Goal: Task Accomplishment & Management: Manage account settings

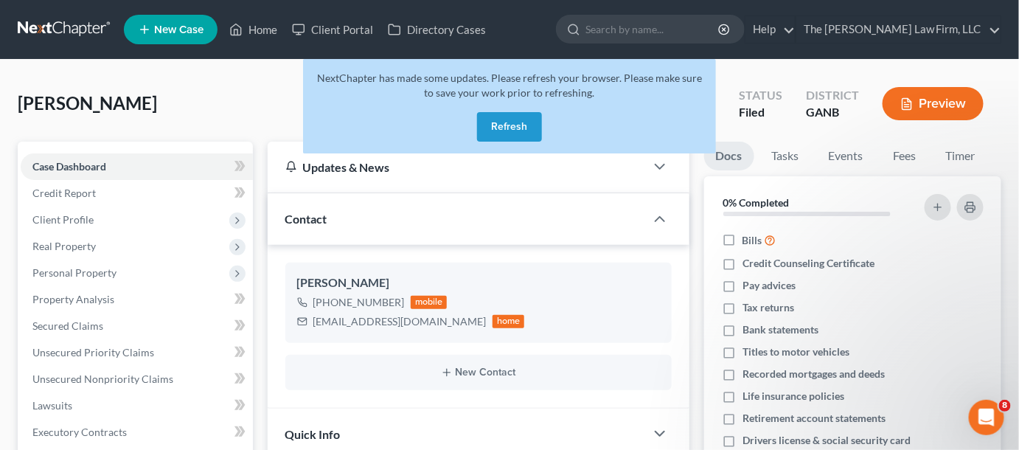
click at [524, 127] on button "Refresh" at bounding box center [509, 127] width 65 height 30
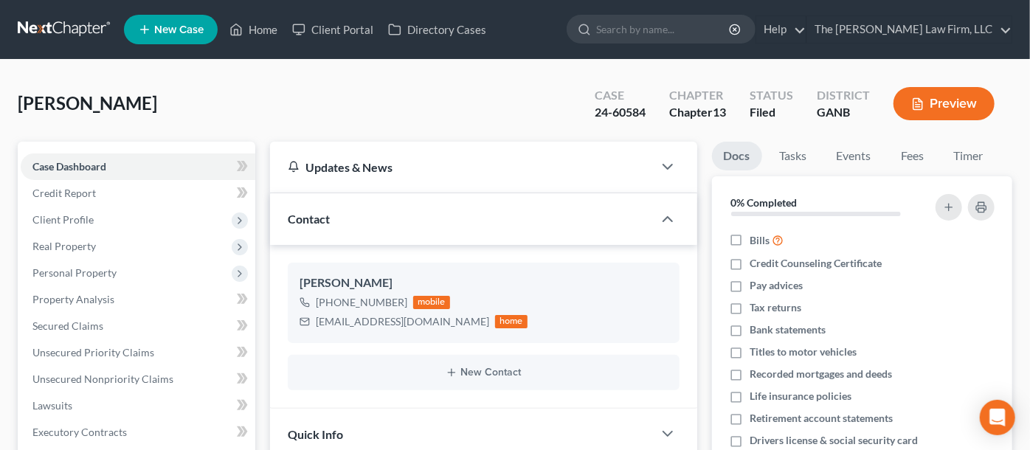
drag, startPoint x: 664, startPoint y: 26, endPoint x: 680, endPoint y: 18, distance: 17.8
click at [673, 22] on input "search" at bounding box center [663, 28] width 135 height 27
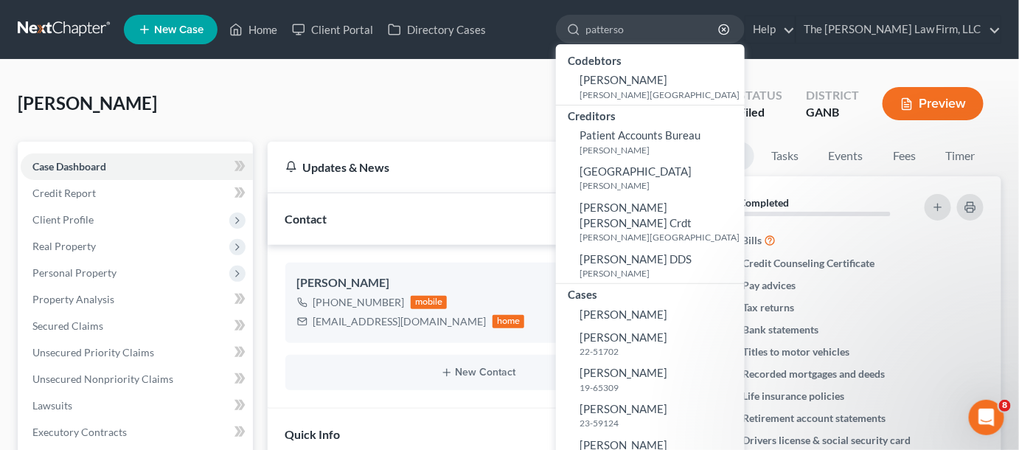
type input "patterson"
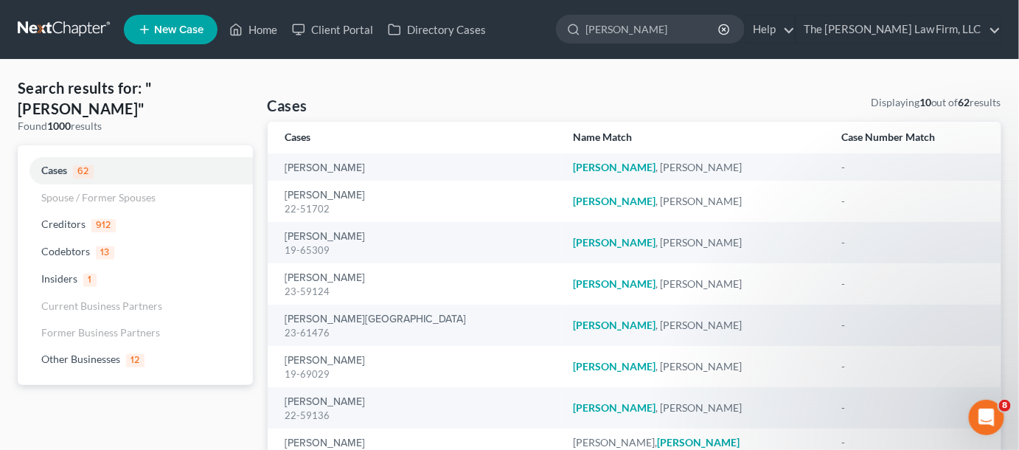
click at [378, 319] on div "Patterson, Lakeisha 23-61476" at bounding box center [417, 325] width 265 height 29
click at [336, 314] on link "Patterson, Lakeisha" at bounding box center [375, 319] width 181 height 10
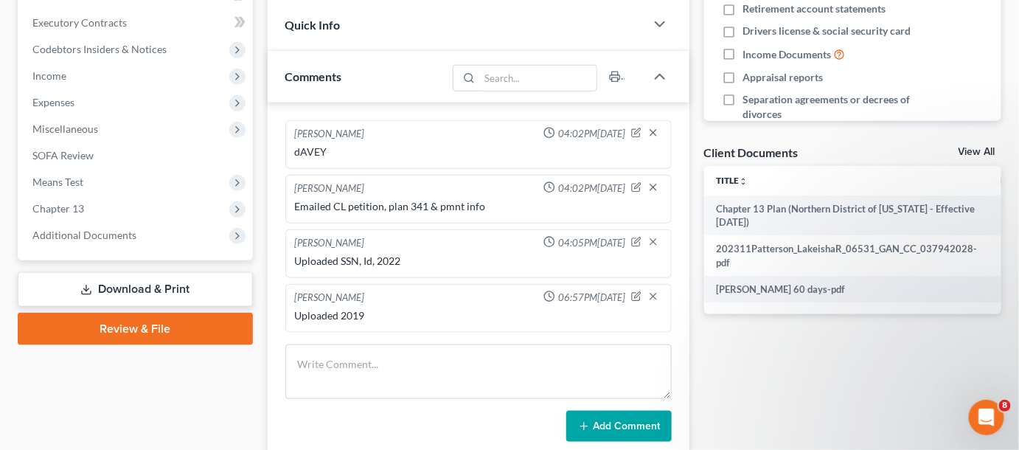
scroll to position [446, 0]
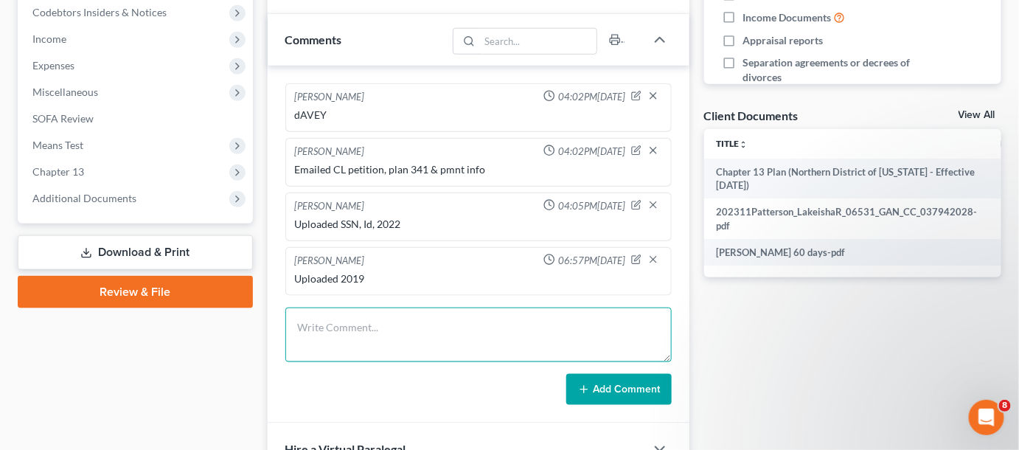
click at [391, 325] on textarea at bounding box center [478, 335] width 386 height 55
type textarea "Uploaded 2024 TR"
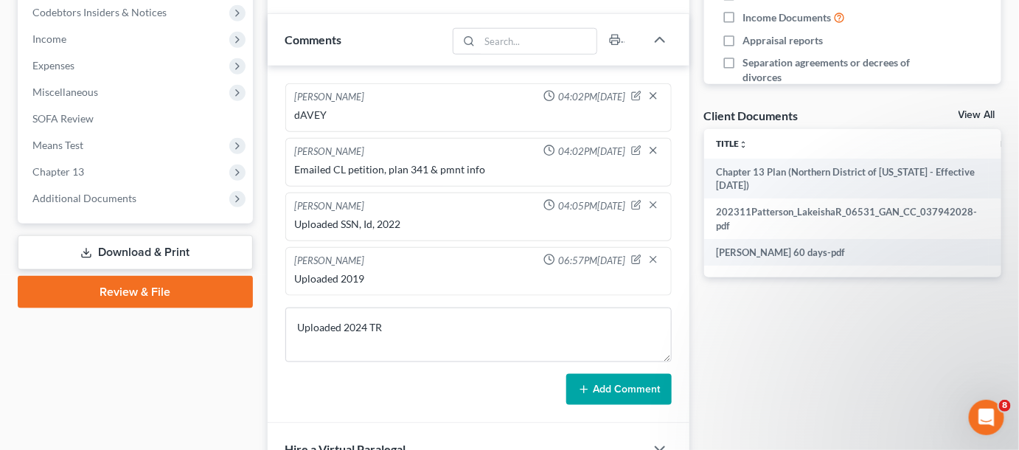
drag, startPoint x: 644, startPoint y: 385, endPoint x: 177, endPoint y: 297, distance: 475.2
click at [643, 384] on button "Add Comment" at bounding box center [618, 389] width 105 height 31
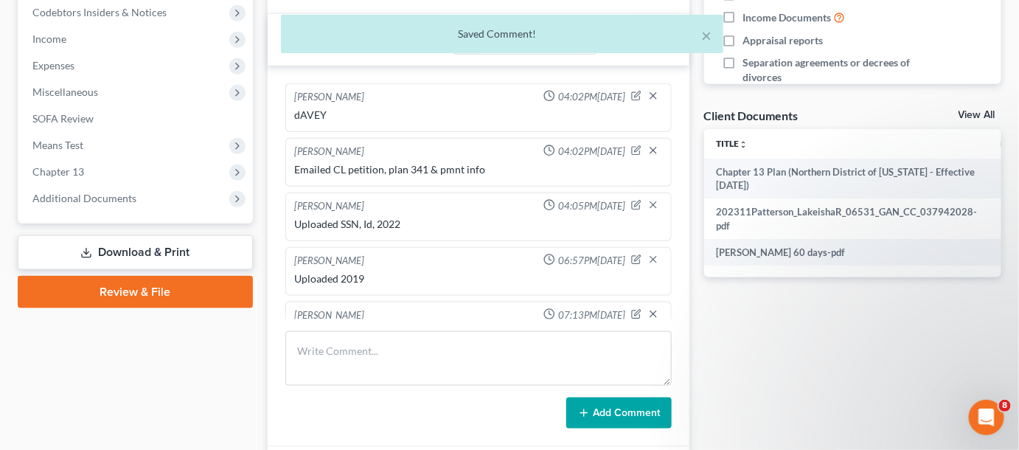
scroll to position [29, 0]
